Goal: Task Accomplishment & Management: Complete application form

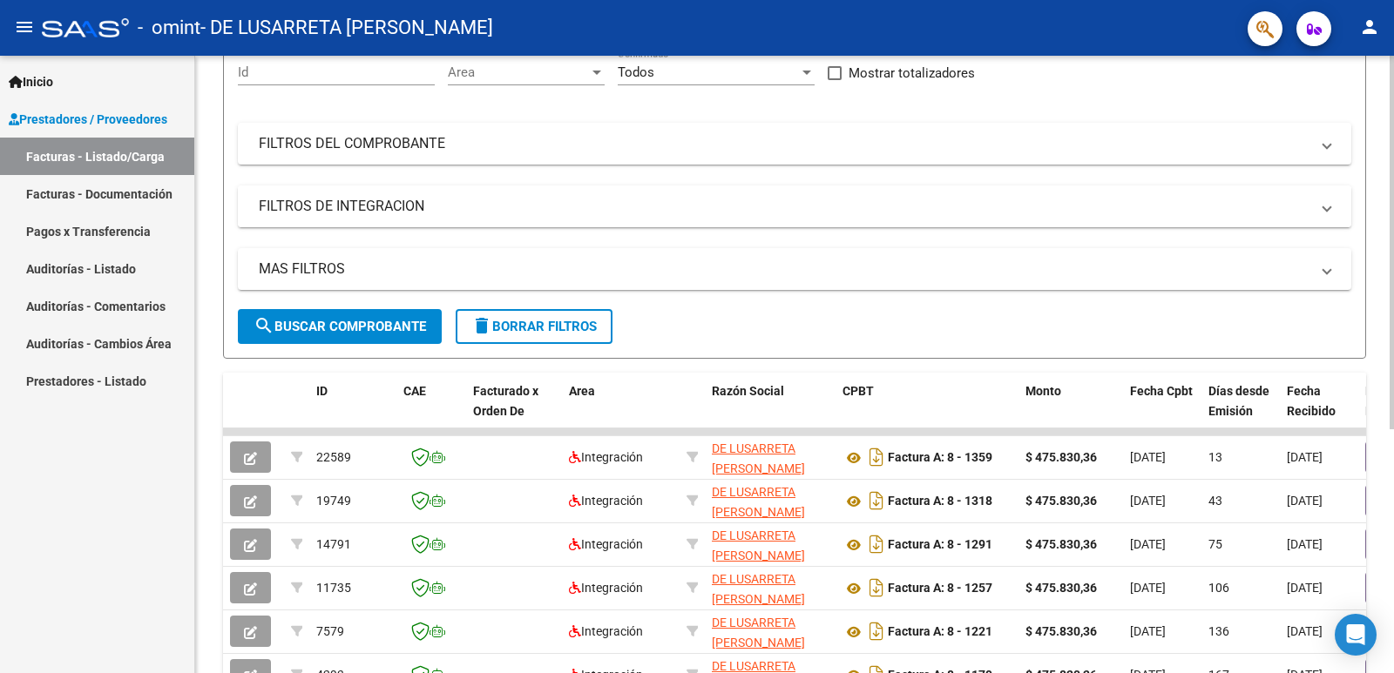
scroll to position [174, 0]
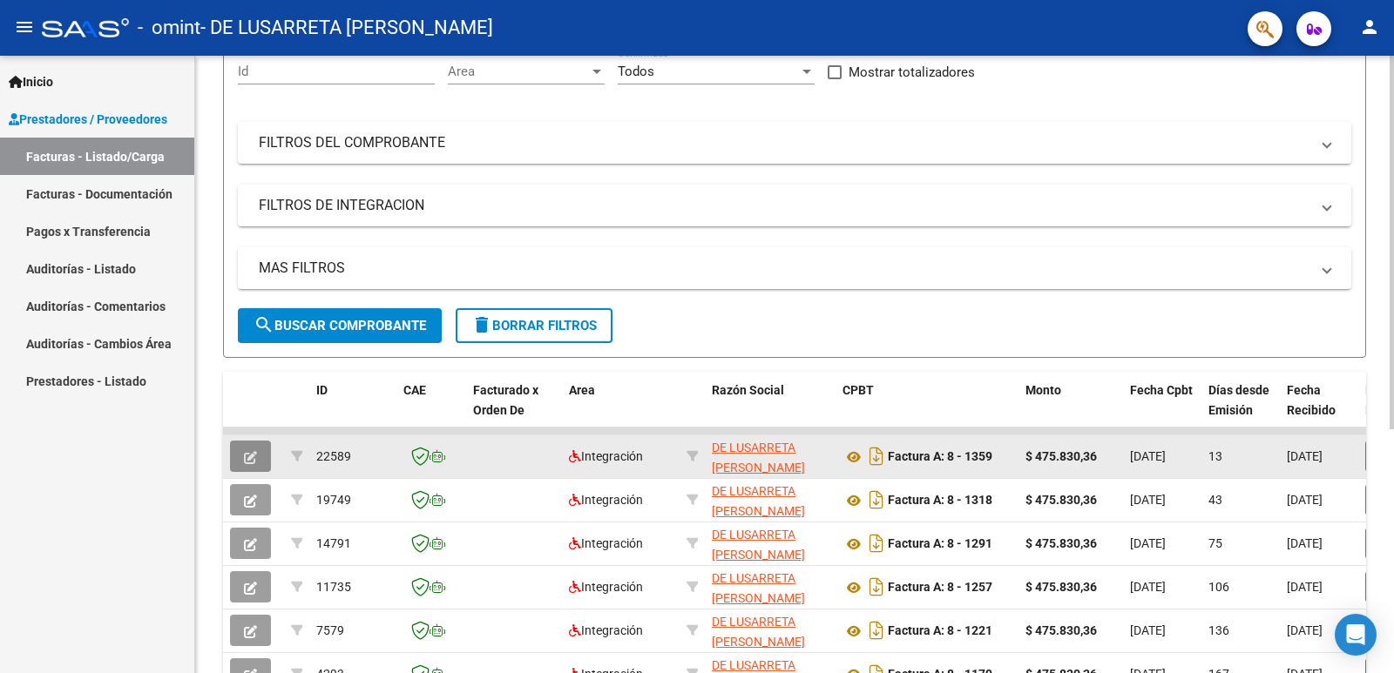
click at [256, 456] on icon "button" at bounding box center [250, 457] width 13 height 13
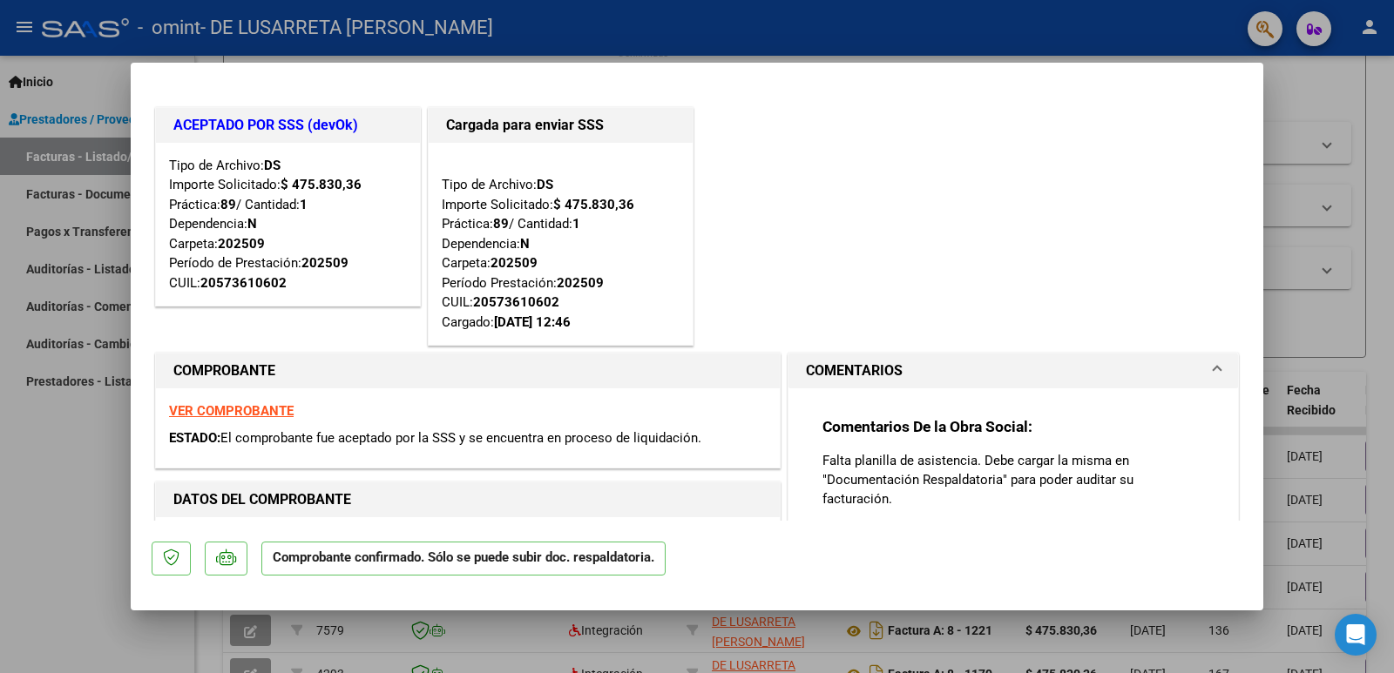
click at [1301, 88] on div at bounding box center [697, 336] width 1394 height 673
type input "$ 0,00"
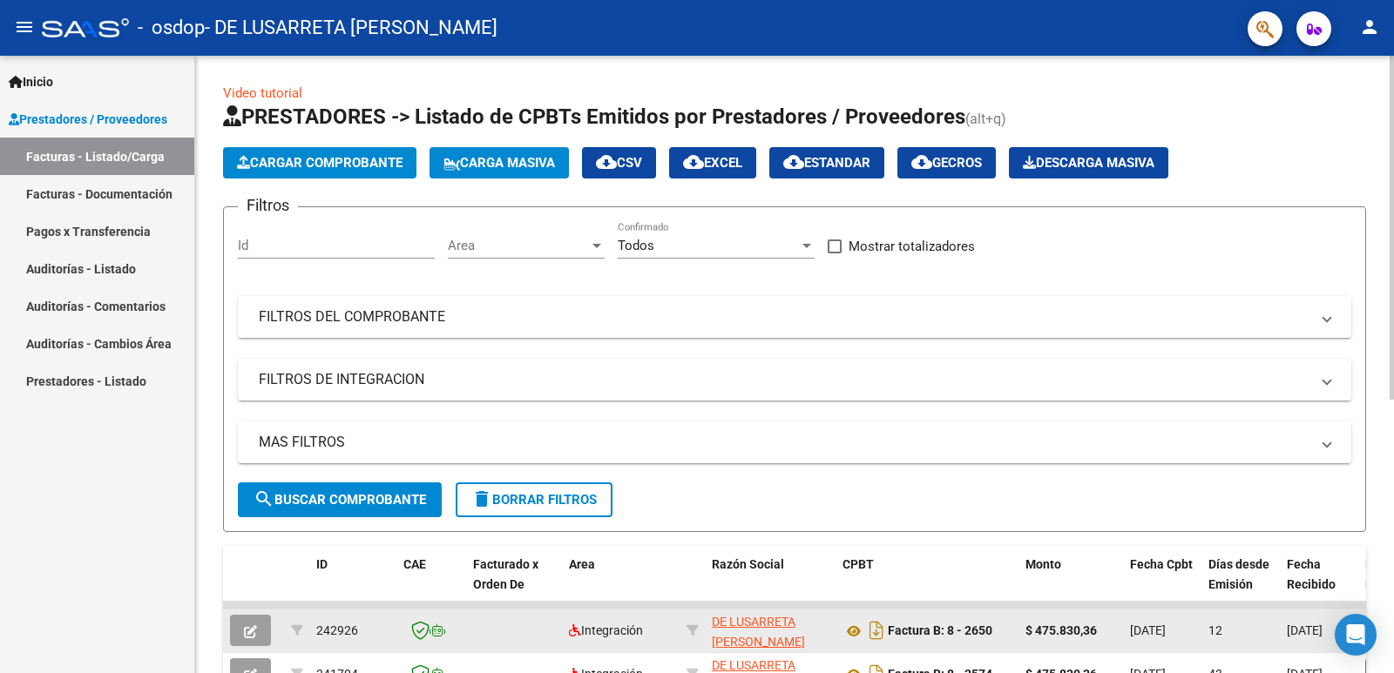
click at [259, 635] on button "button" at bounding box center [250, 630] width 41 height 31
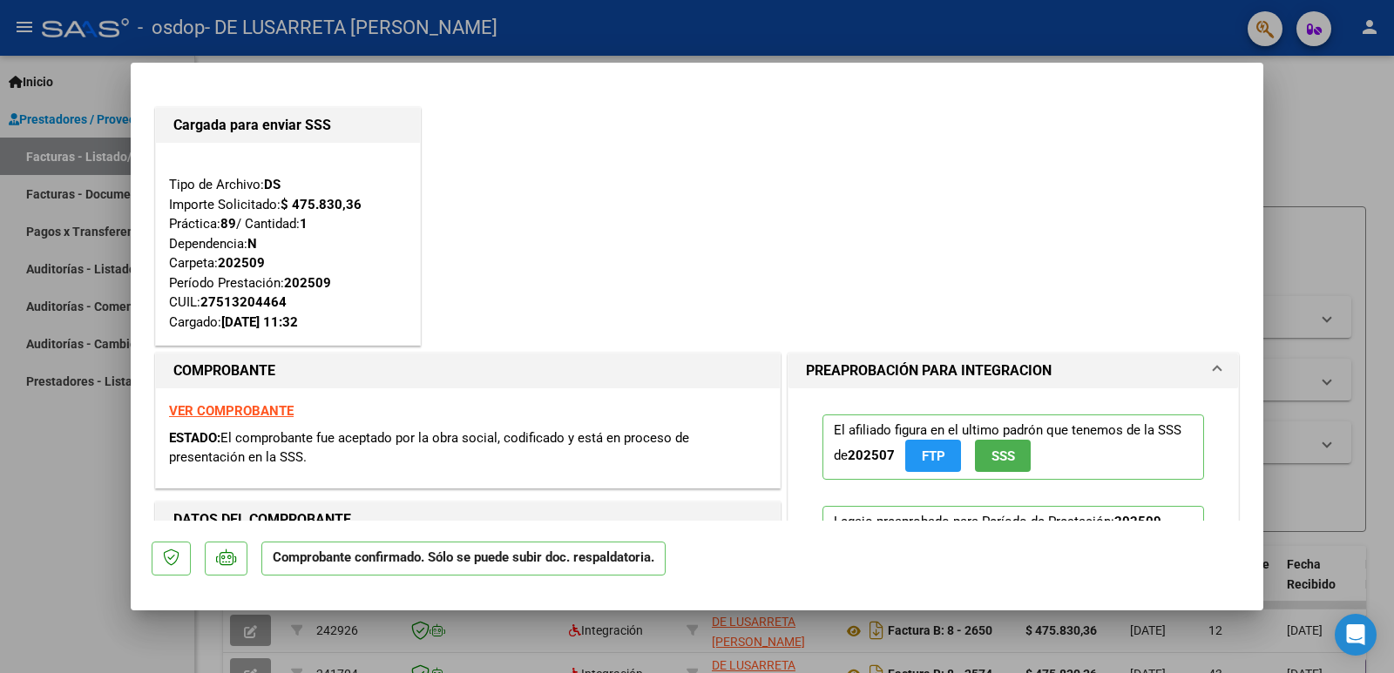
click at [1333, 125] on div at bounding box center [697, 336] width 1394 height 673
type input "$ 0,00"
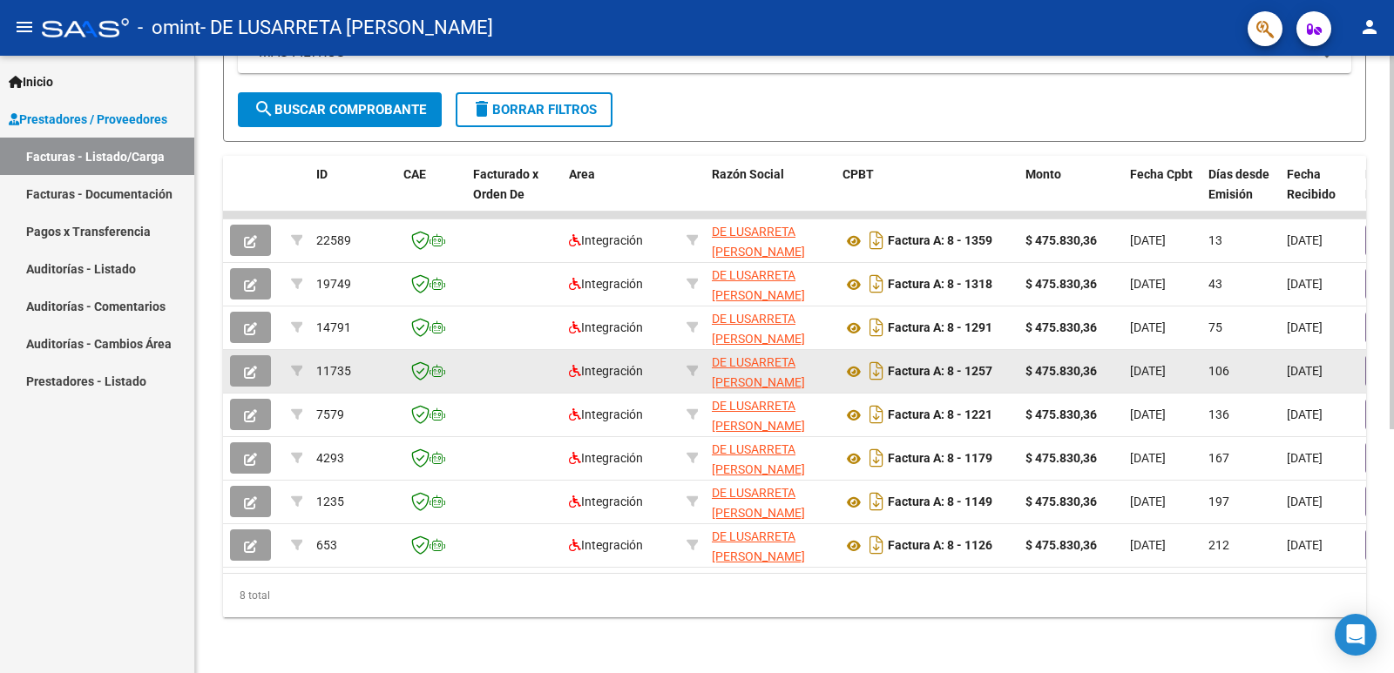
scroll to position [403, 0]
